Goal: Transaction & Acquisition: Purchase product/service

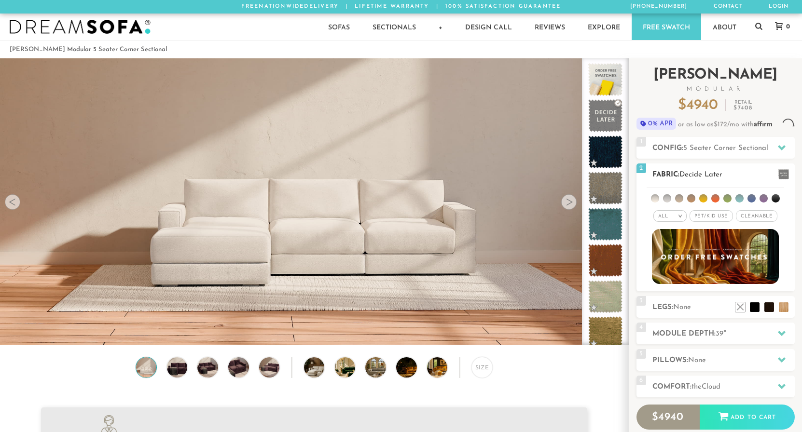
click at [748, 185] on div "All > All Tier Family Popular Luxury" at bounding box center [716, 204] width 158 height 38
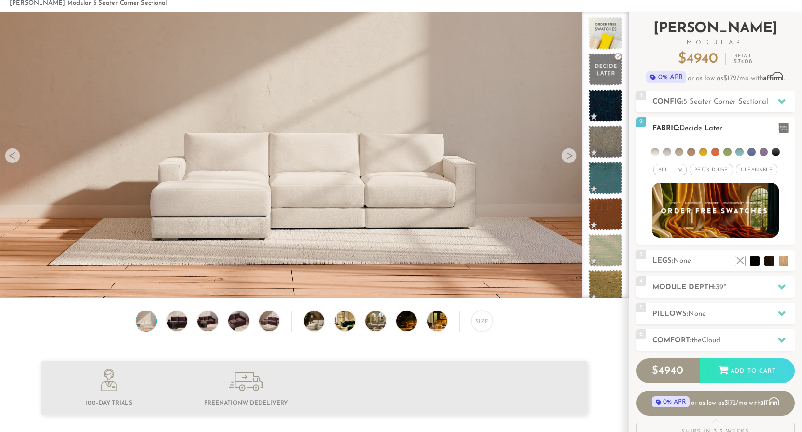
click at [749, 173] on span "Cleanable x" at bounding box center [757, 170] width 42 height 12
click at [741, 154] on li at bounding box center [740, 152] width 8 height 8
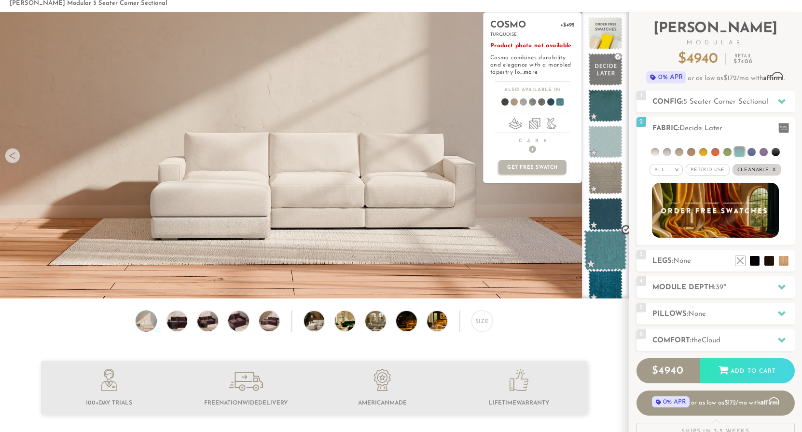
click at [610, 254] on span at bounding box center [605, 250] width 43 height 41
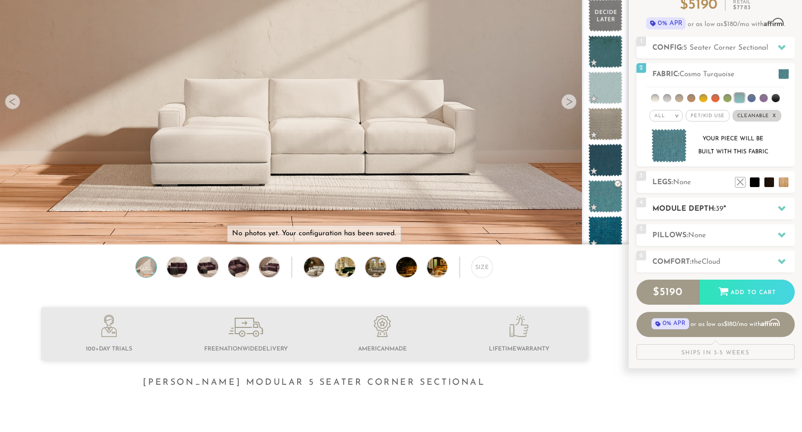
scroll to position [139, 0]
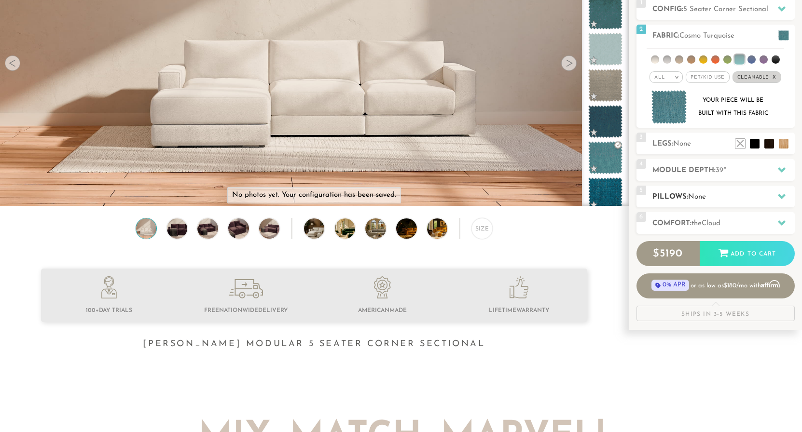
click at [775, 196] on div at bounding box center [782, 197] width 20 height 20
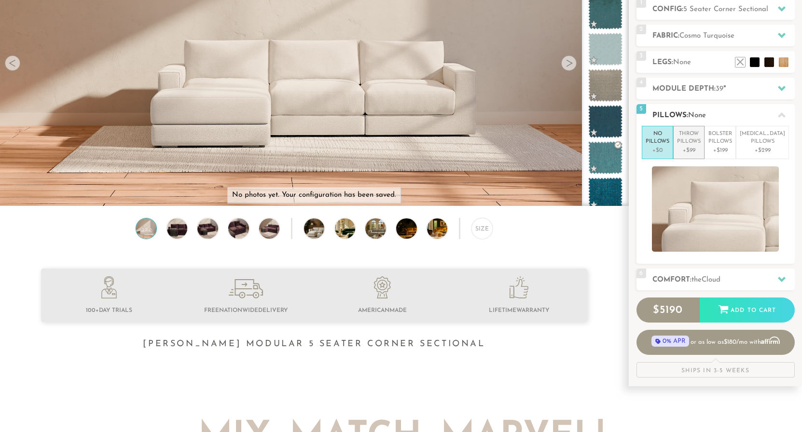
click at [701, 140] on p "Throw Pillows" at bounding box center [689, 138] width 24 height 16
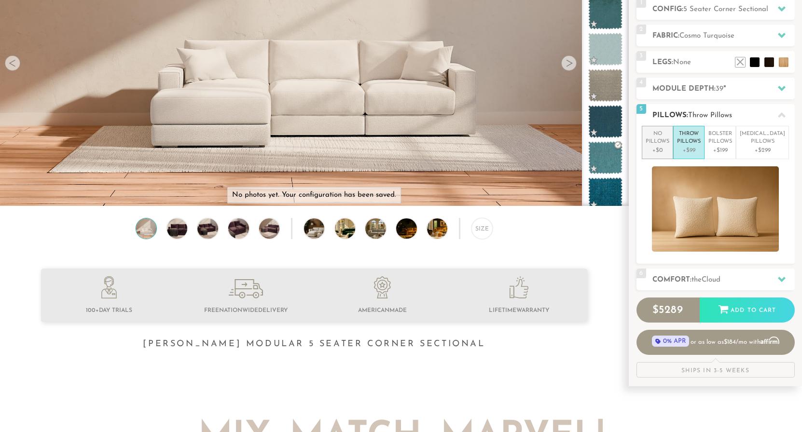
click at [669, 141] on p "No Pillows" at bounding box center [658, 138] width 24 height 16
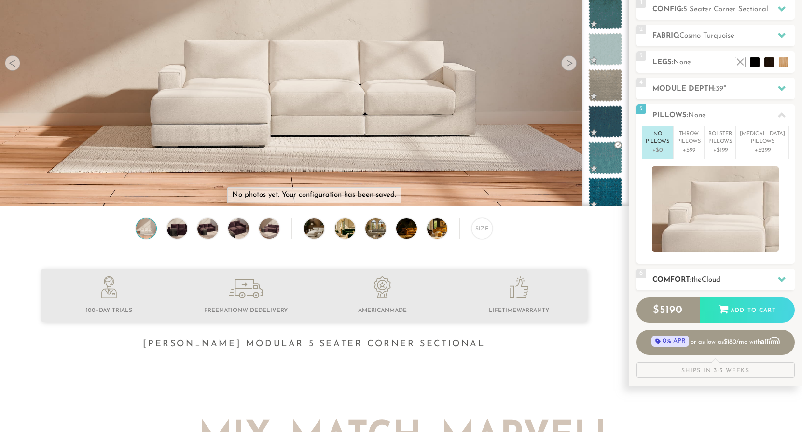
click at [709, 280] on span "Cloud" at bounding box center [711, 280] width 19 height 7
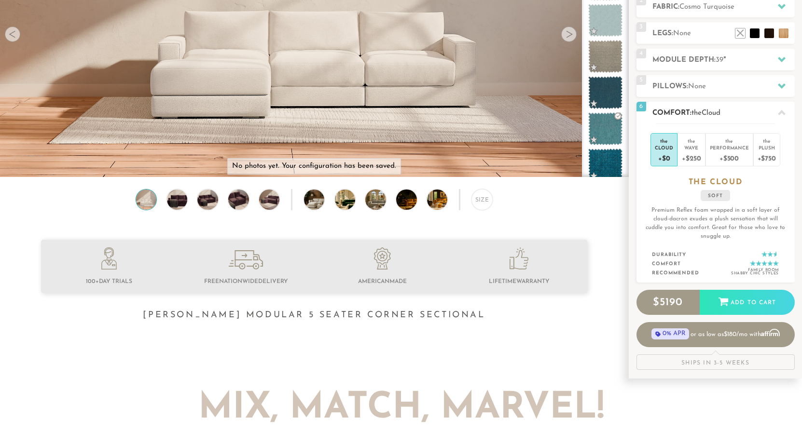
scroll to position [170, 0]
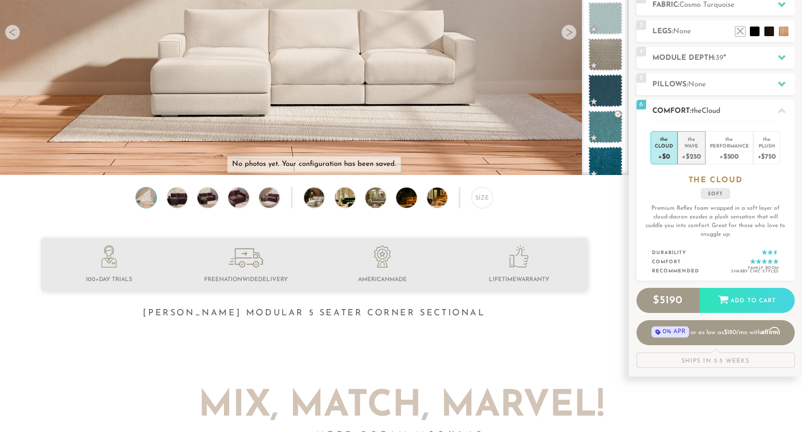
click at [696, 155] on div "+$250" at bounding box center [691, 156] width 19 height 14
click at [654, 156] on li "the Cloud +$0" at bounding box center [664, 147] width 27 height 33
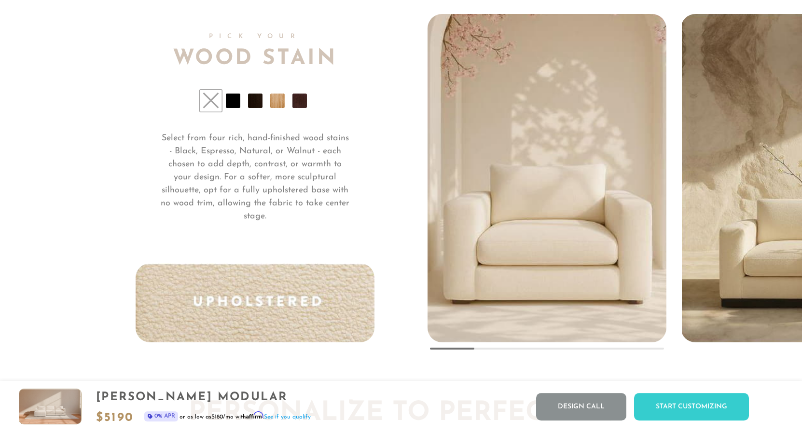
scroll to position [7244, 0]
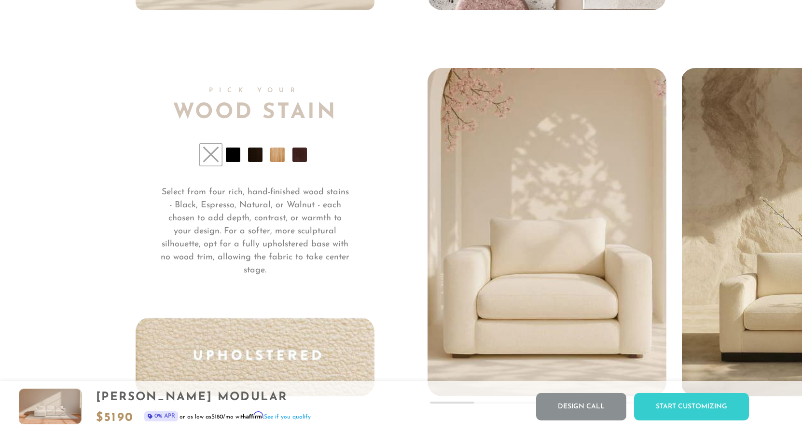
click at [231, 162] on li at bounding box center [233, 155] width 14 height 14
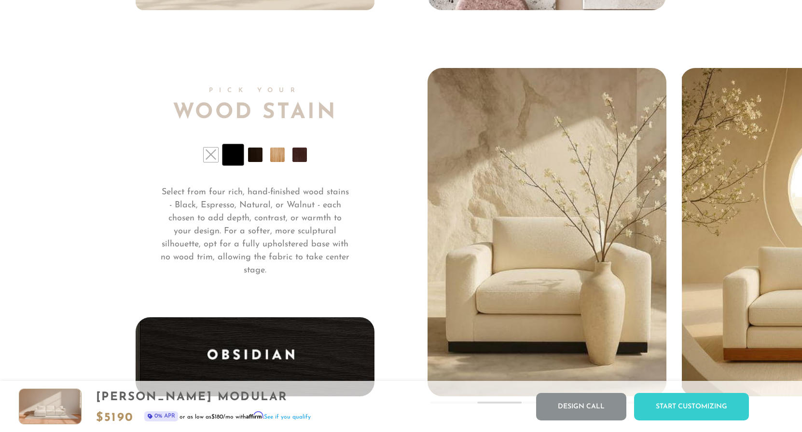
click at [256, 162] on li at bounding box center [255, 155] width 14 height 14
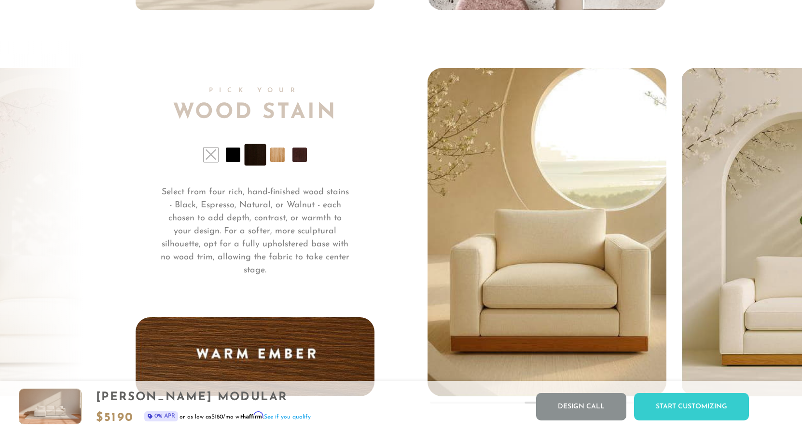
click at [273, 162] on li at bounding box center [277, 155] width 14 height 14
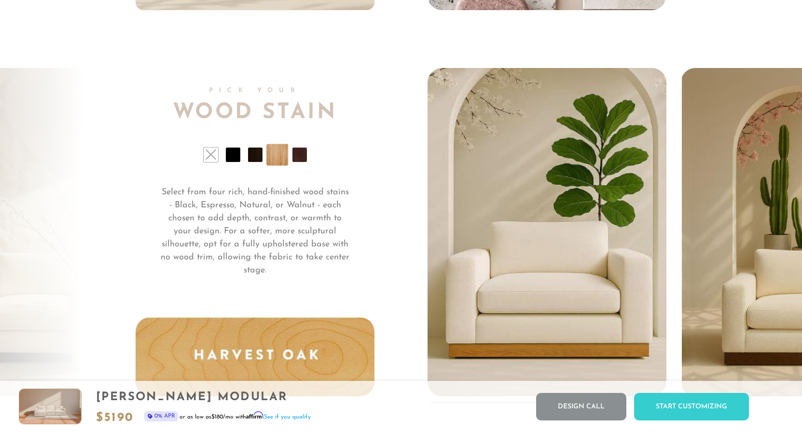
click at [309, 166] on div "Pick Your Wood Stain Select from four rich, hand-finished wood stains - Black, …" at bounding box center [282, 232] width 292 height 329
click at [299, 162] on li at bounding box center [299, 155] width 14 height 14
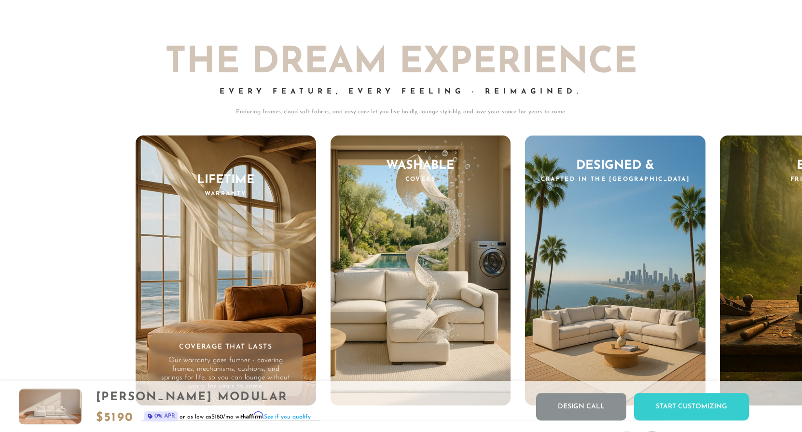
scroll to position [9329, 0]
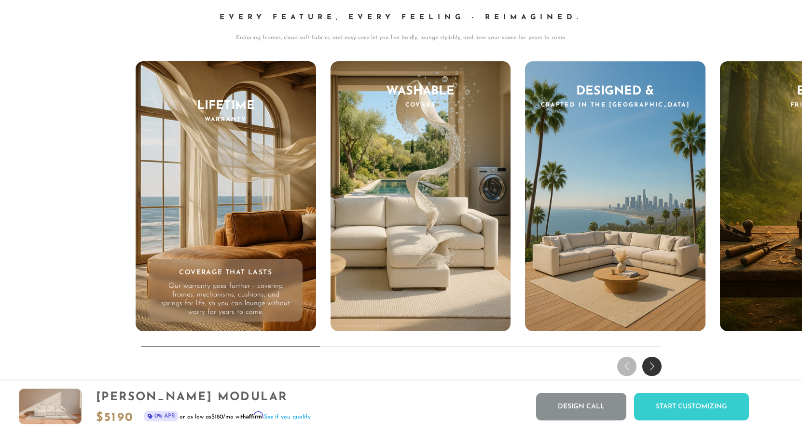
click at [651, 371] on div "Next slide" at bounding box center [651, 366] width 19 height 19
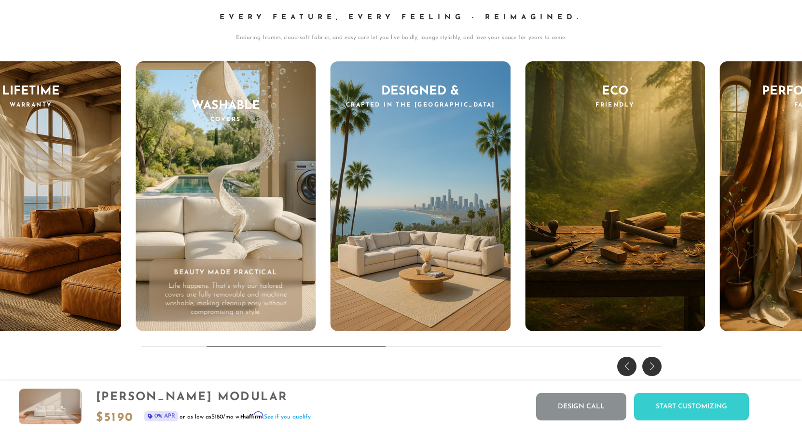
click at [651, 371] on div "Next slide" at bounding box center [651, 366] width 19 height 19
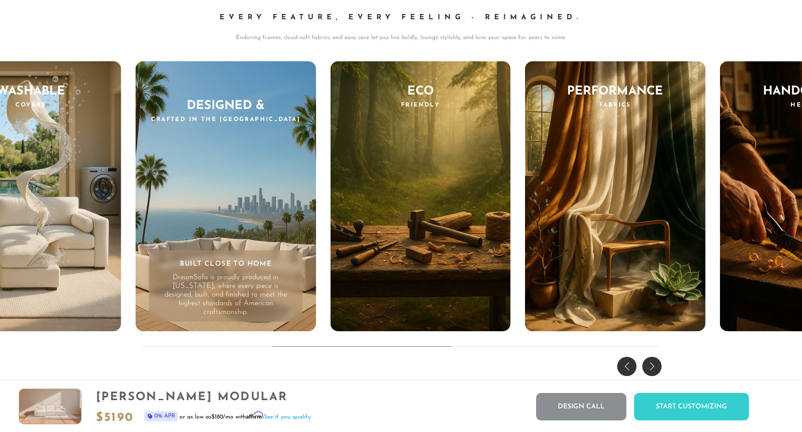
click at [651, 371] on div "Next slide" at bounding box center [651, 366] width 19 height 19
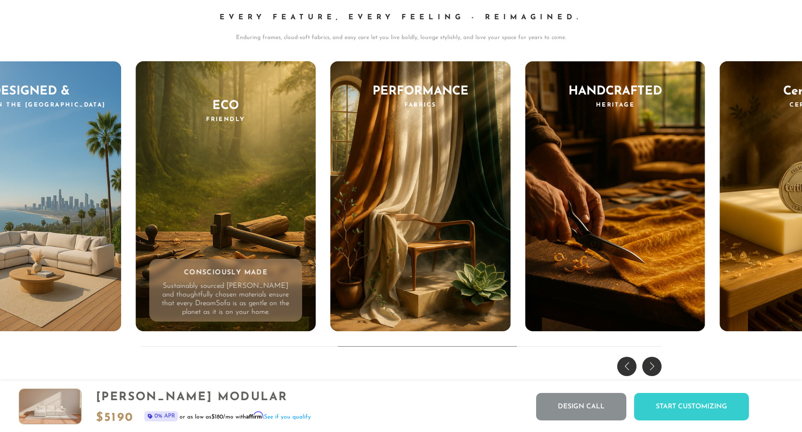
click at [651, 371] on div "Next slide" at bounding box center [651, 366] width 19 height 19
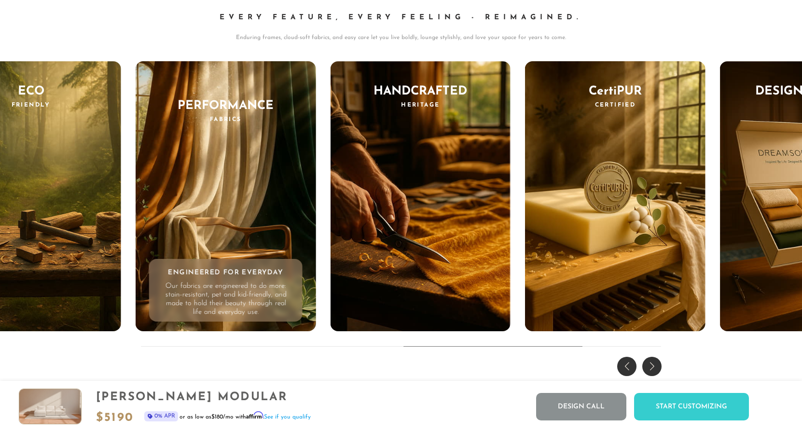
click at [651, 371] on div "Next slide" at bounding box center [651, 366] width 19 height 19
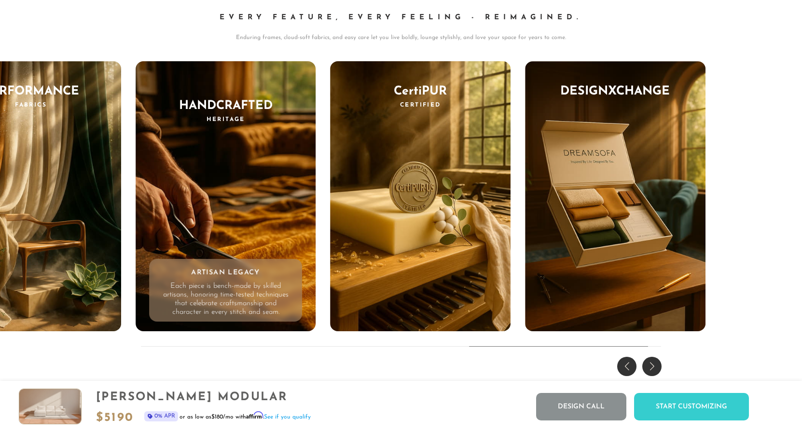
click at [651, 371] on div "Next slide" at bounding box center [651, 366] width 19 height 19
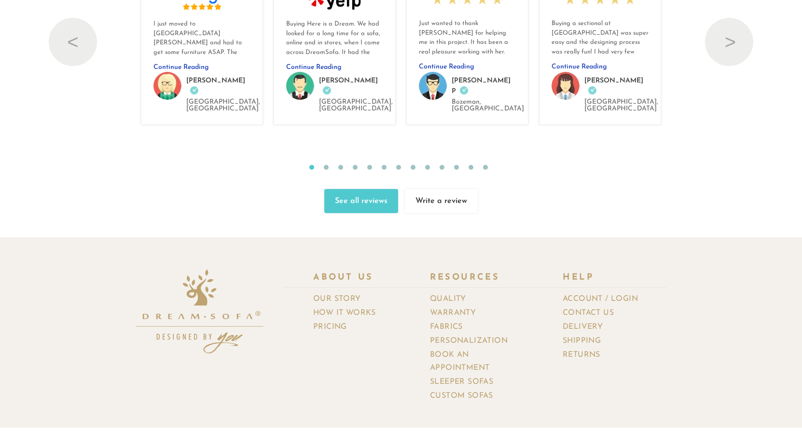
scroll to position [10573, 0]
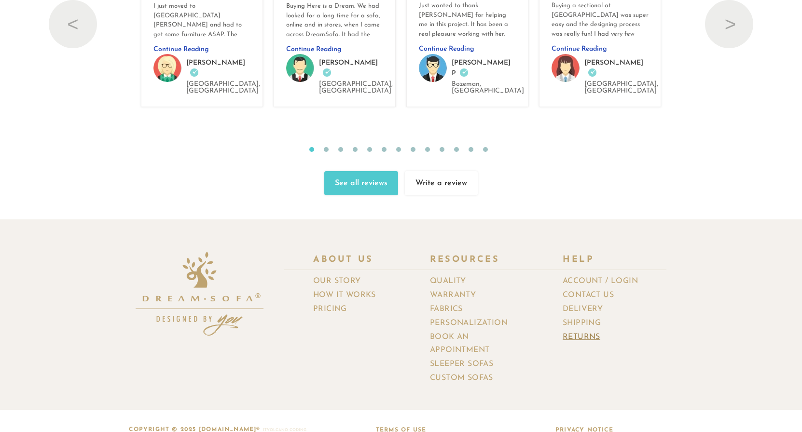
click at [595, 331] on link "Returns" at bounding box center [585, 338] width 45 height 14
